Goal: Task Accomplishment & Management: Use online tool/utility

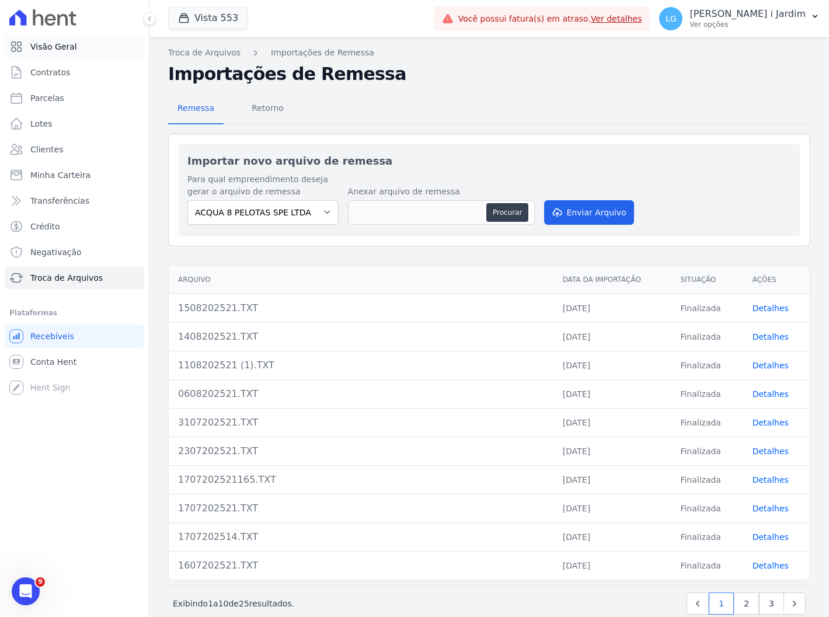
click at [83, 44] on link "Visão Geral" at bounding box center [74, 46] width 139 height 23
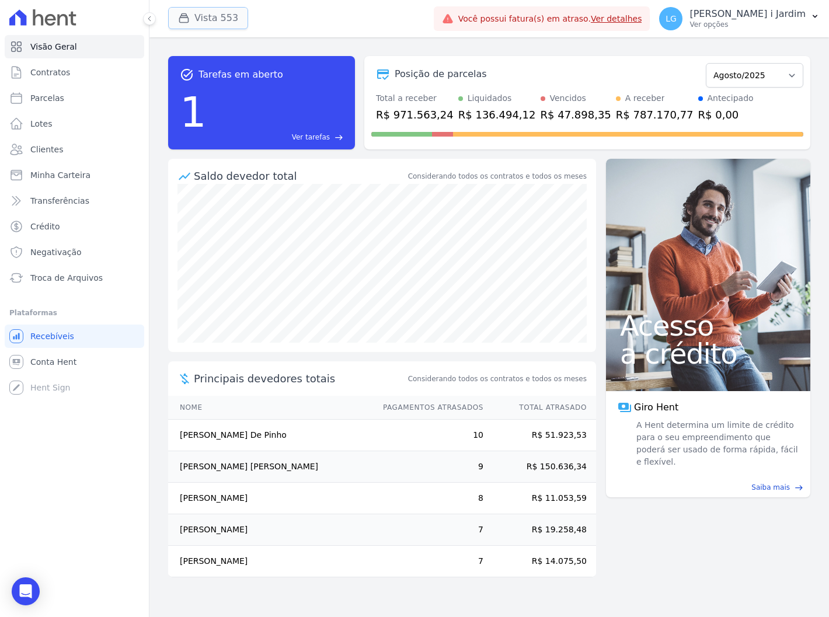
click at [221, 15] on button "Vista 553" at bounding box center [208, 18] width 80 height 22
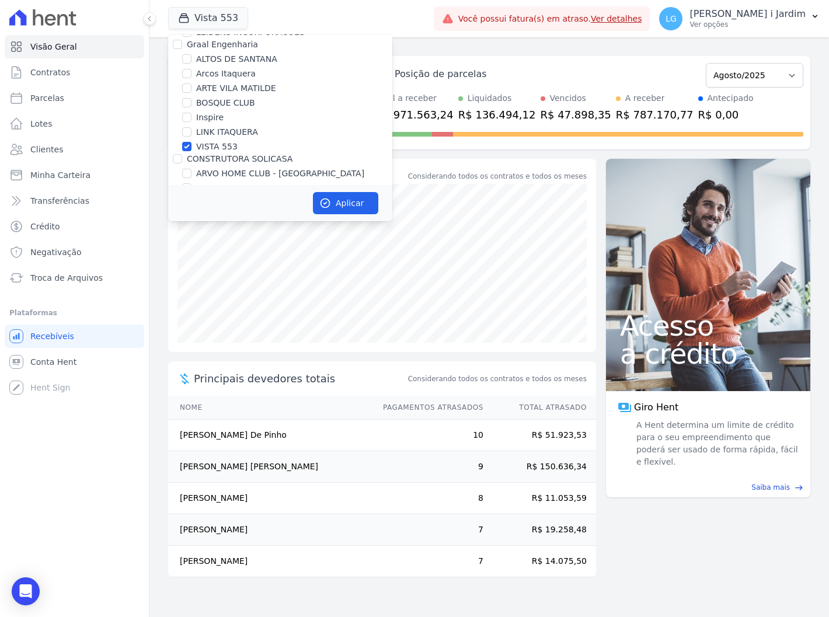
click at [211, 144] on label "VISTA 553" at bounding box center [216, 147] width 41 height 12
click at [191, 144] on input "VISTA 553" at bounding box center [186, 146] width 9 height 9
checkbox input "false"
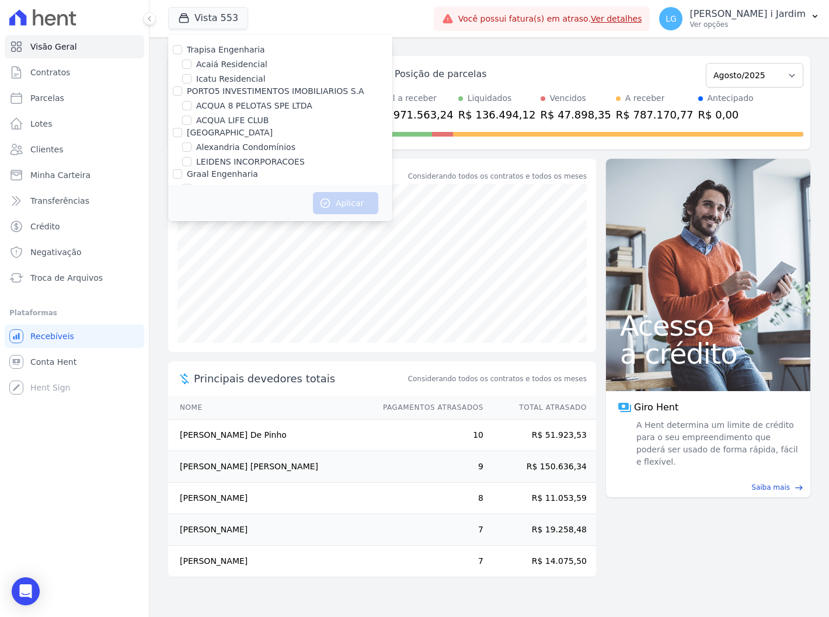
click at [232, 100] on label "ACQUA 8 PELOTAS SPE LTDA" at bounding box center [254, 106] width 116 height 12
click at [191, 101] on input "ACQUA 8 PELOTAS SPE LTDA" at bounding box center [186, 105] width 9 height 9
checkbox input "true"
click at [330, 205] on icon "button" at bounding box center [325, 203] width 12 height 12
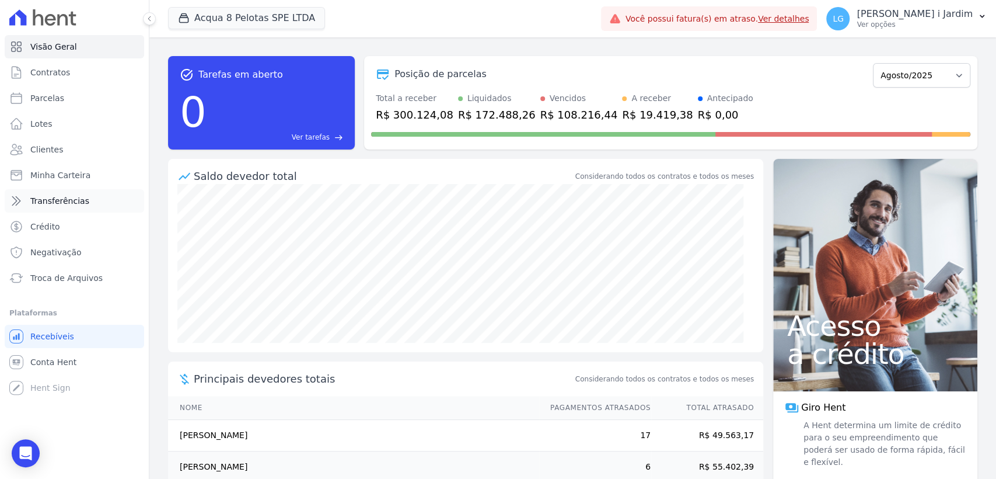
click at [62, 201] on span "Transferências" at bounding box center [59, 201] width 59 height 12
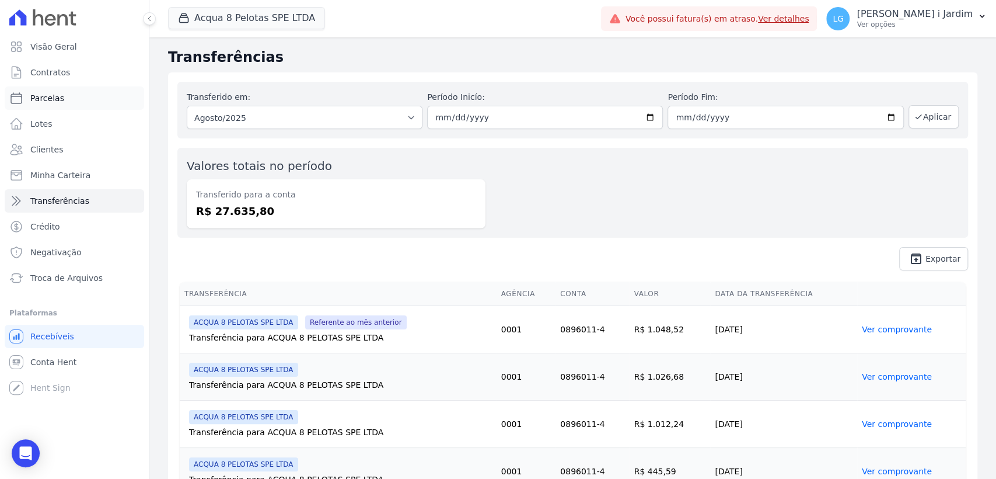
click at [67, 103] on link "Parcelas" at bounding box center [74, 97] width 139 height 23
select select
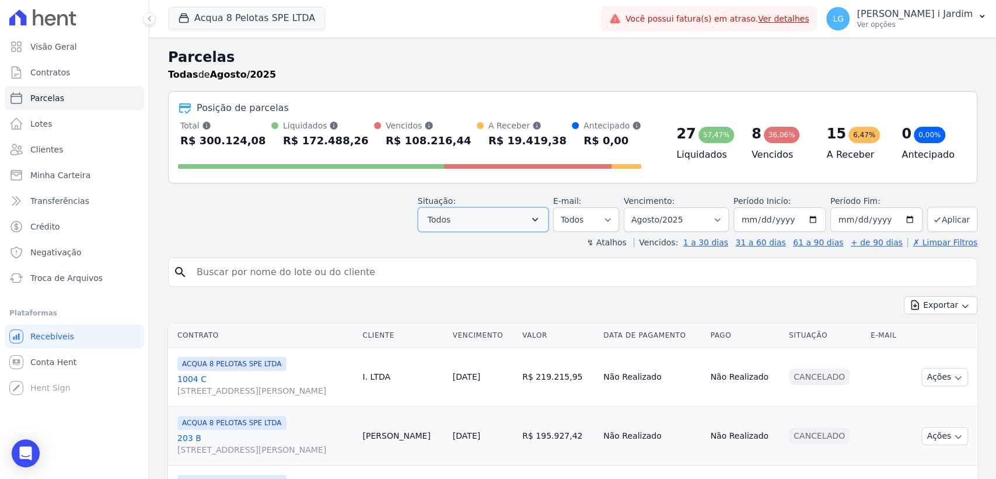
click at [448, 218] on span "Todos" at bounding box center [439, 219] width 23 height 14
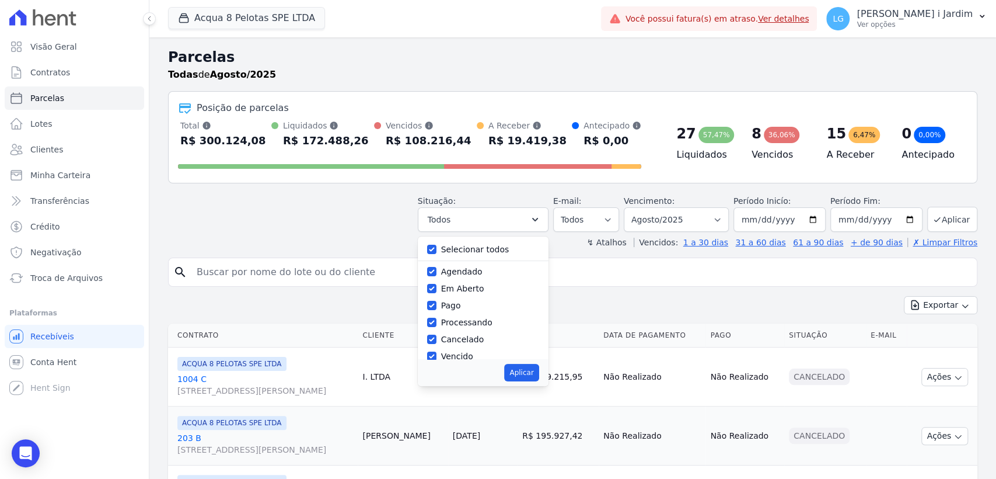
click at [446, 247] on div "Selecionar todos" at bounding box center [483, 249] width 112 height 17
click at [453, 249] on label "Selecionar todos" at bounding box center [475, 249] width 68 height 9
click at [437, 249] on input "Selecionar todos" at bounding box center [431, 249] width 9 height 9
checkbox input "false"
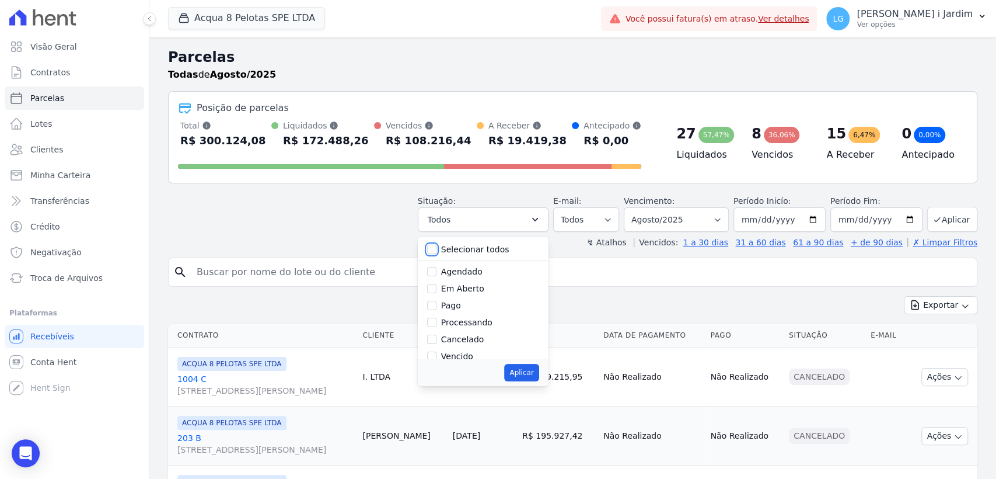
checkbox input "false"
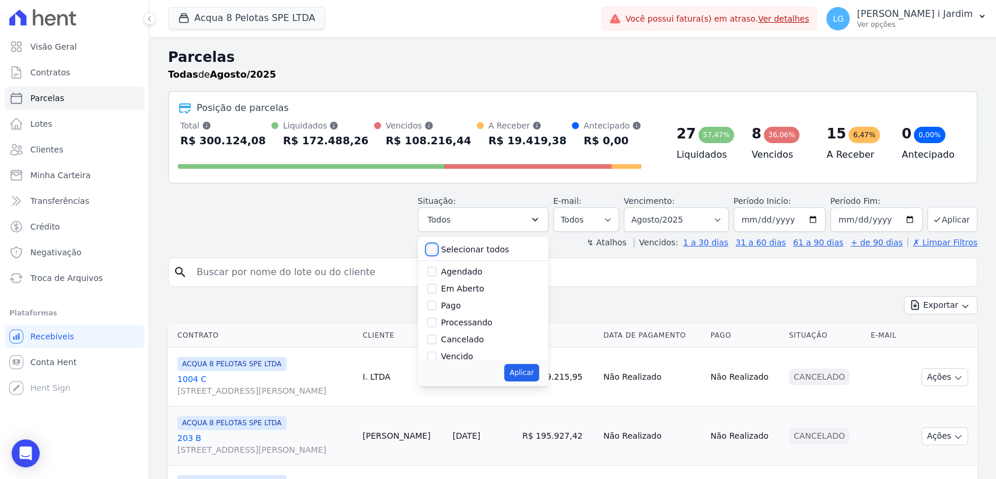
checkbox input "false"
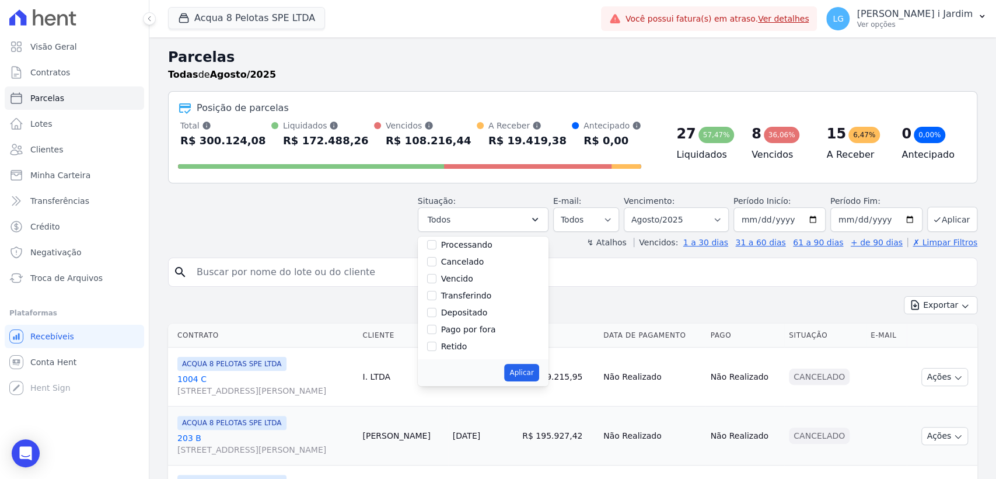
click at [467, 339] on div "Retido" at bounding box center [483, 346] width 112 height 17
click at [482, 334] on div "Pago por fora" at bounding box center [468, 329] width 55 height 12
click at [491, 333] on label "Pago por fora" at bounding box center [468, 329] width 55 height 9
click at [437, 333] on input "Pago por fora" at bounding box center [431, 329] width 9 height 9
checkbox input "true"
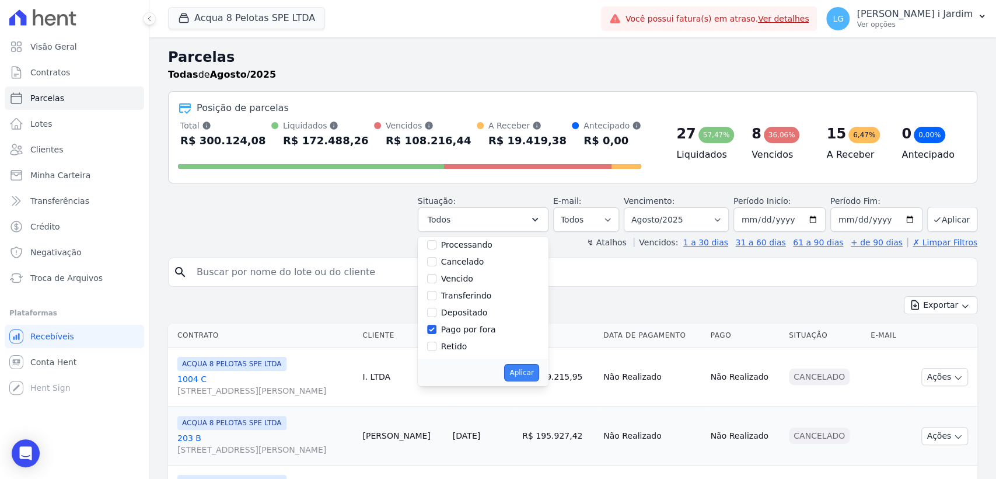
click at [517, 367] on button "Aplicar" at bounding box center [521, 373] width 34 height 18
select select "paid_externally"
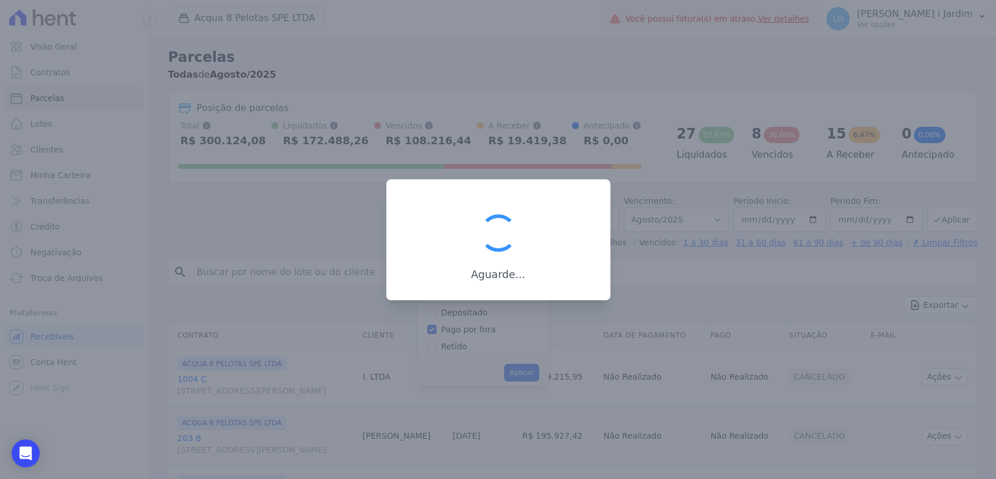
scroll to position [61, 0]
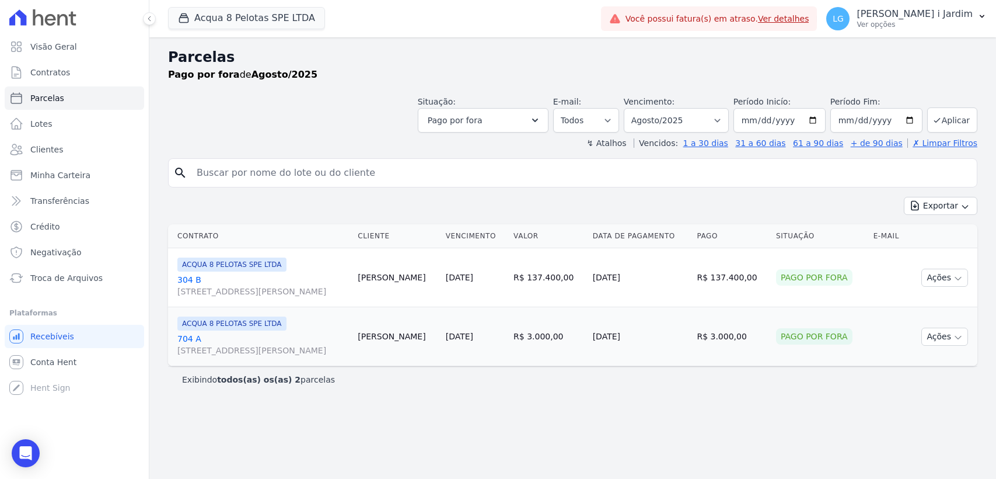
select select
click at [102, 194] on link "Transferências" at bounding box center [74, 200] width 139 height 23
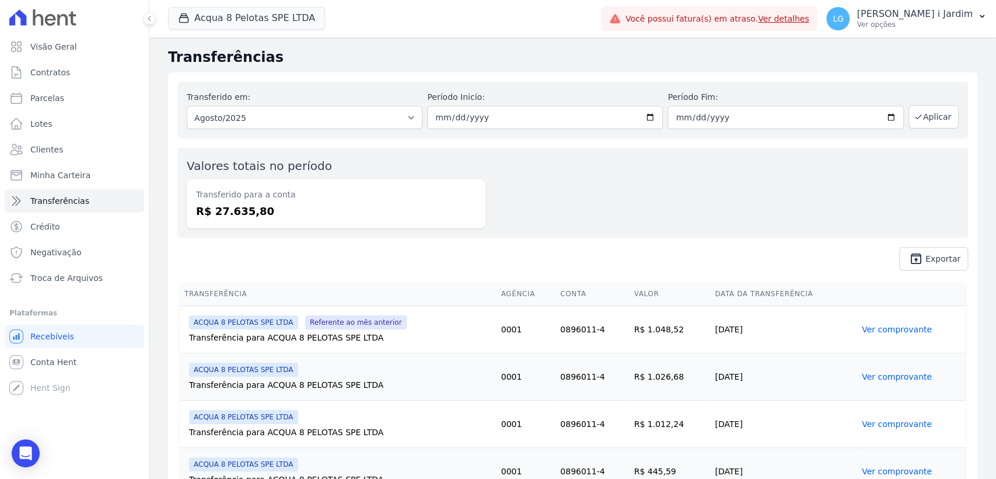
click at [245, 208] on dd "R$ 27.635,80" at bounding box center [336, 211] width 280 height 16
copy dd "27.635,80"
click at [72, 54] on link "Visão Geral" at bounding box center [74, 46] width 139 height 23
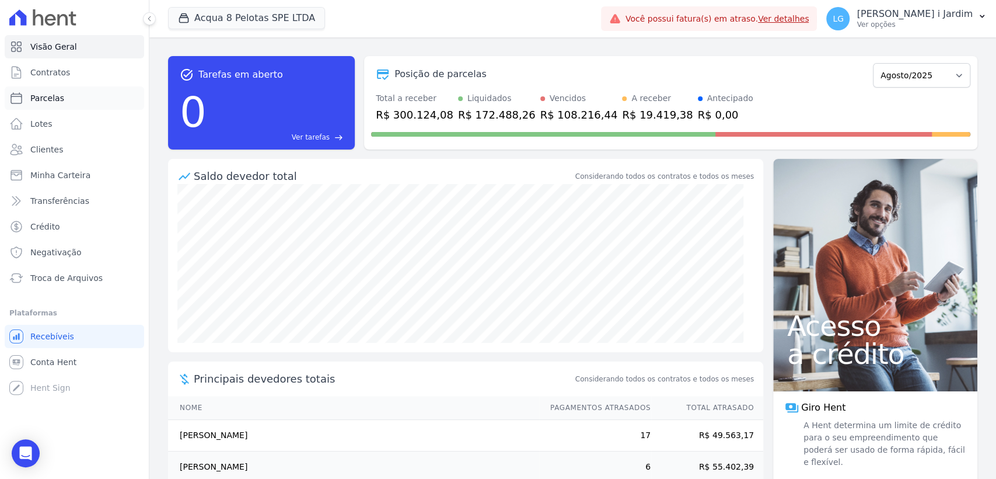
click at [83, 96] on link "Parcelas" at bounding box center [74, 97] width 139 height 23
select select
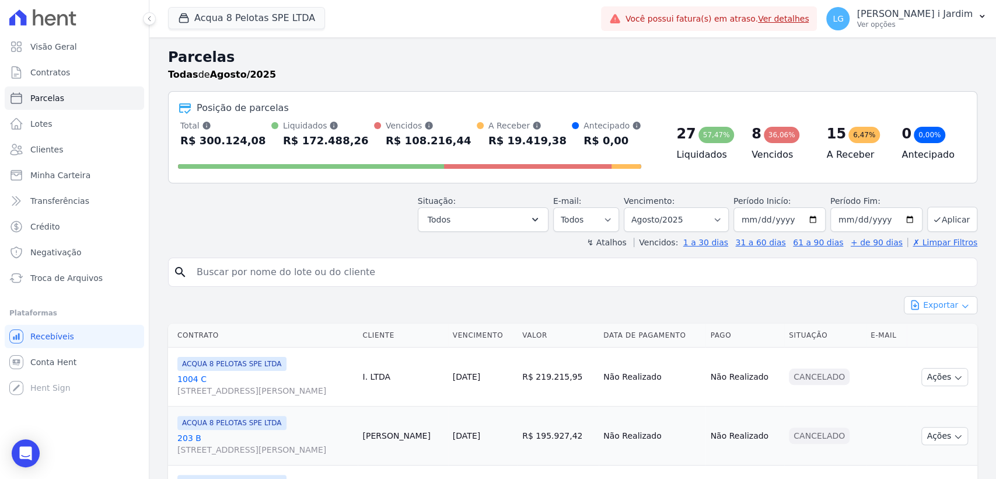
click at [934, 308] on button "Exportar" at bounding box center [941, 305] width 74 height 18
click at [922, 358] on link "Exportar CSV" at bounding box center [941, 354] width 64 height 14
